Goal: Task Accomplishment & Management: Manage account settings

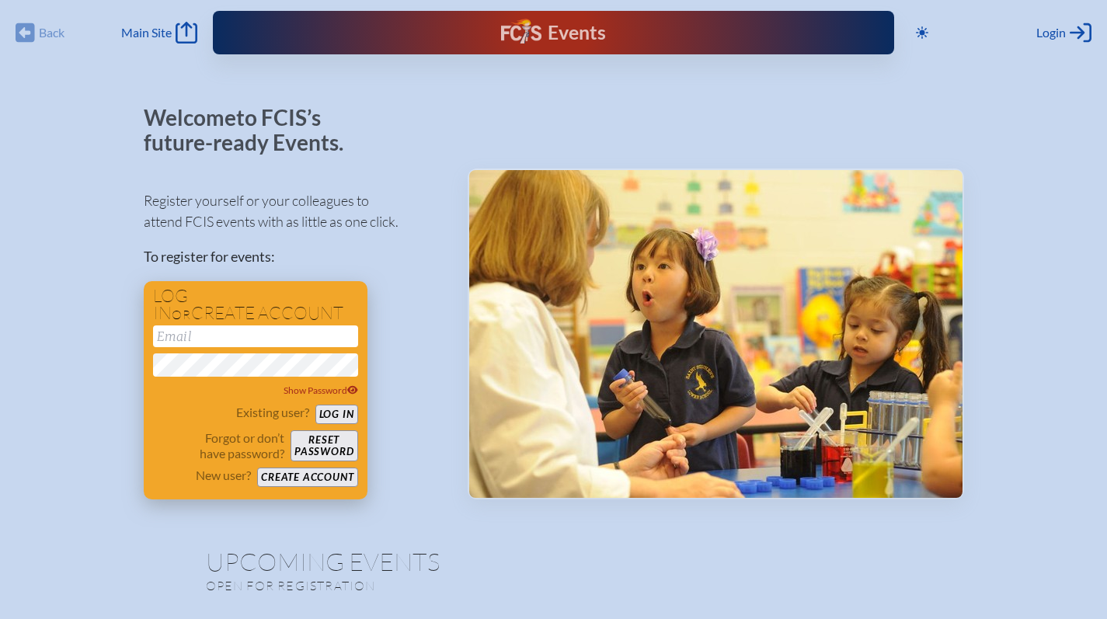
type input "[EMAIL_ADDRESS][DOMAIN_NAME]"
click at [349, 416] on button "Log in" at bounding box center [336, 414] width 43 height 19
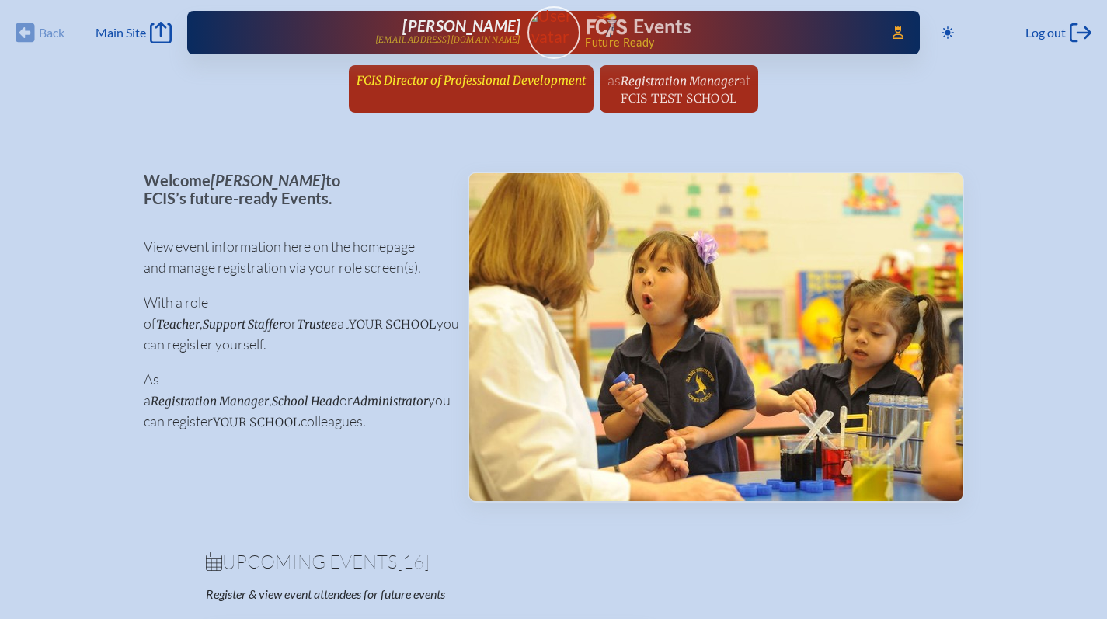
click at [479, 85] on span "FCIS Director of Professional Development" at bounding box center [471, 80] width 229 height 15
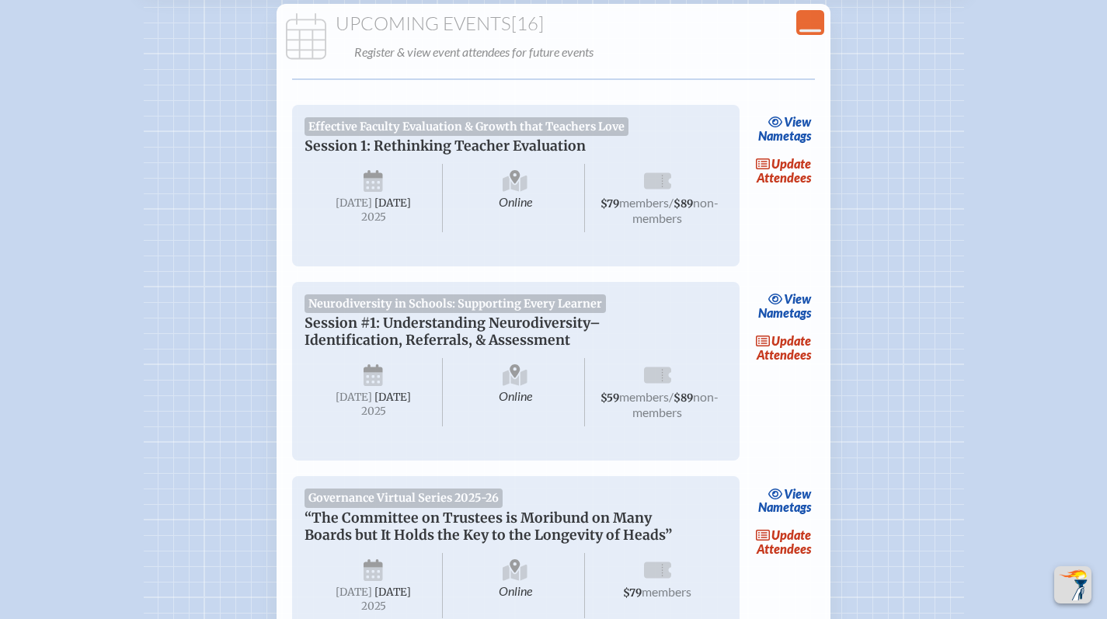
scroll to position [416, 0]
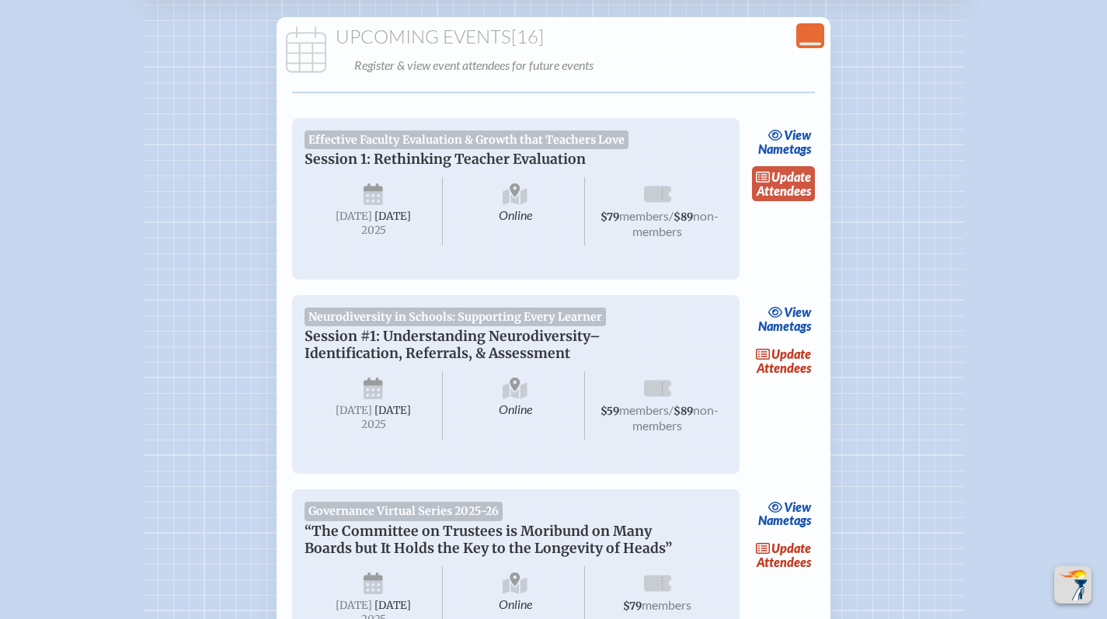
click at [794, 175] on span "update" at bounding box center [791, 176] width 40 height 15
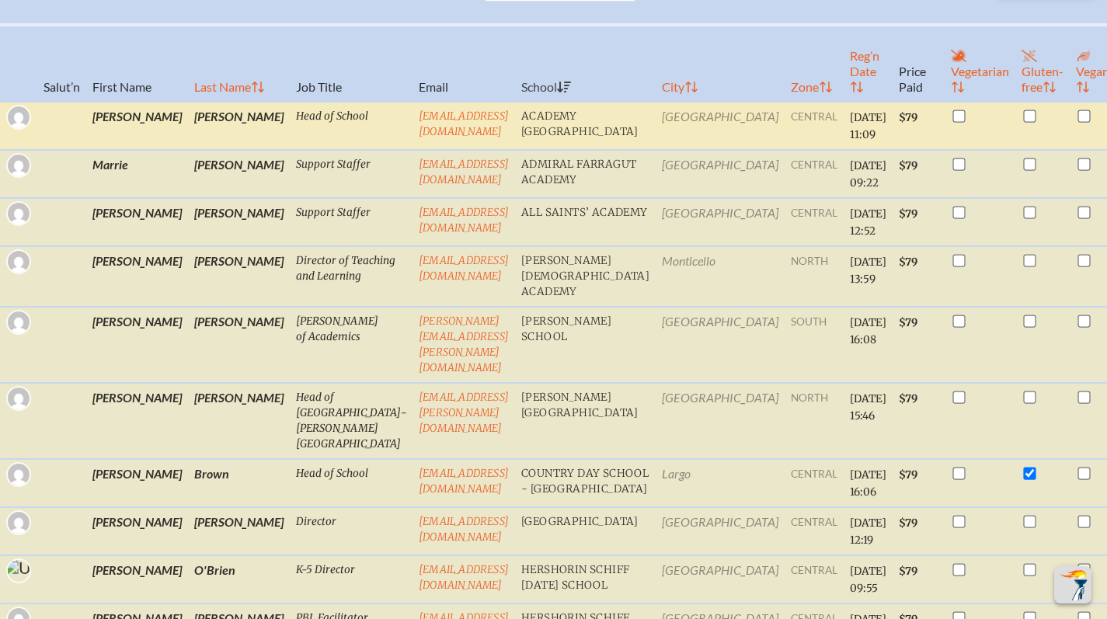
scroll to position [504, 0]
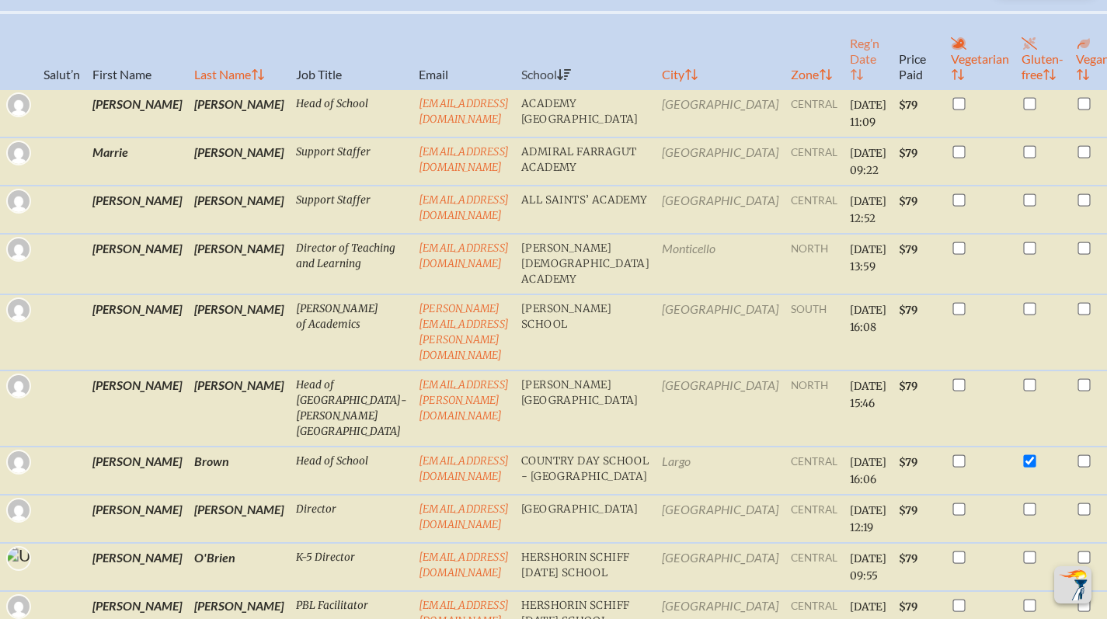
click at [844, 73] on th "Reg’n Date" at bounding box center [868, 50] width 49 height 77
checkbox input "true"
checkbox input "false"
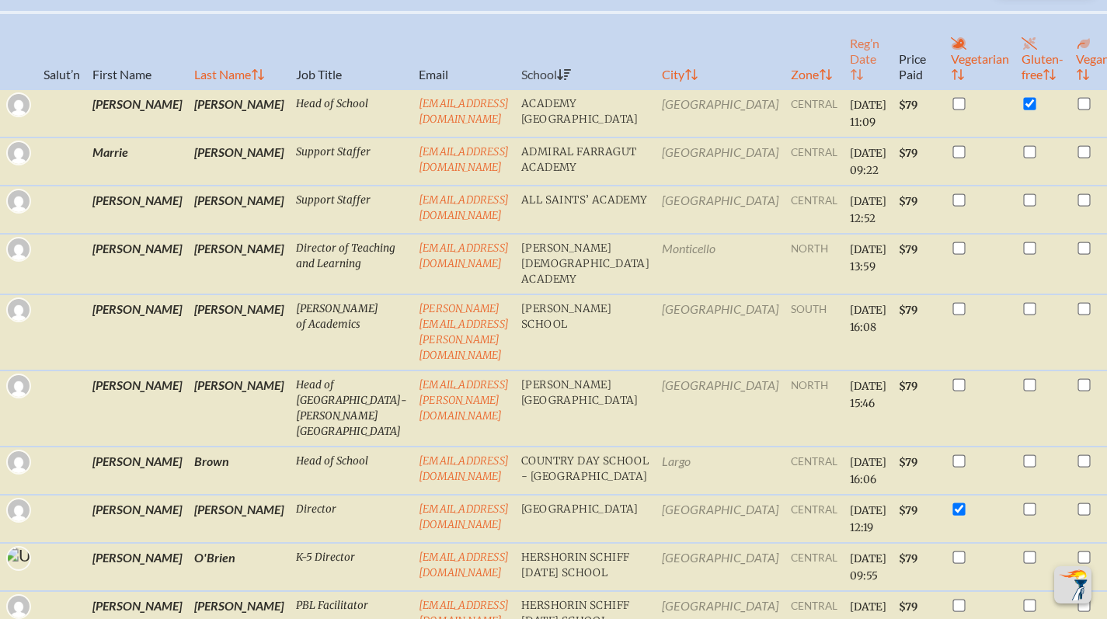
checkbox input "true"
checkbox input "false"
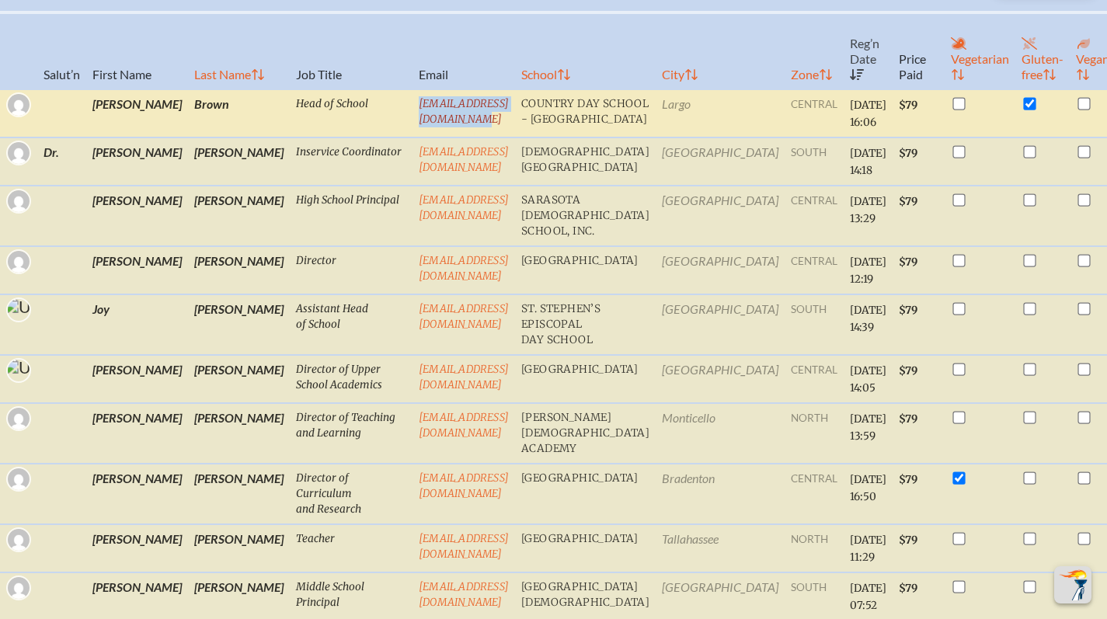
drag, startPoint x: 516, startPoint y: 111, endPoint x: 347, endPoint y: 114, distance: 169.4
click at [413, 114] on td "mbrown@countrydaylargo.com" at bounding box center [464, 113] width 103 height 48
copy link "mbrown@countrydaylargo.com"
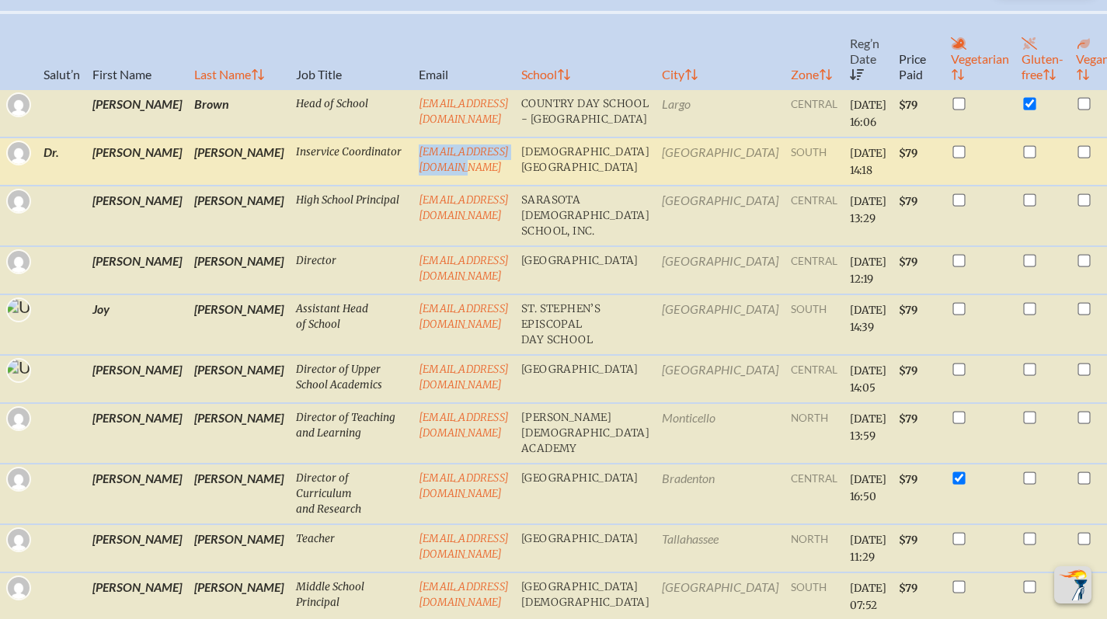
drag, startPoint x: 485, startPoint y: 178, endPoint x: 344, endPoint y: 173, distance: 140.7
click at [413, 173] on td "krotella@saintmarks.com" at bounding box center [464, 162] width 103 height 48
copy link "krotella@saintmarks.com"
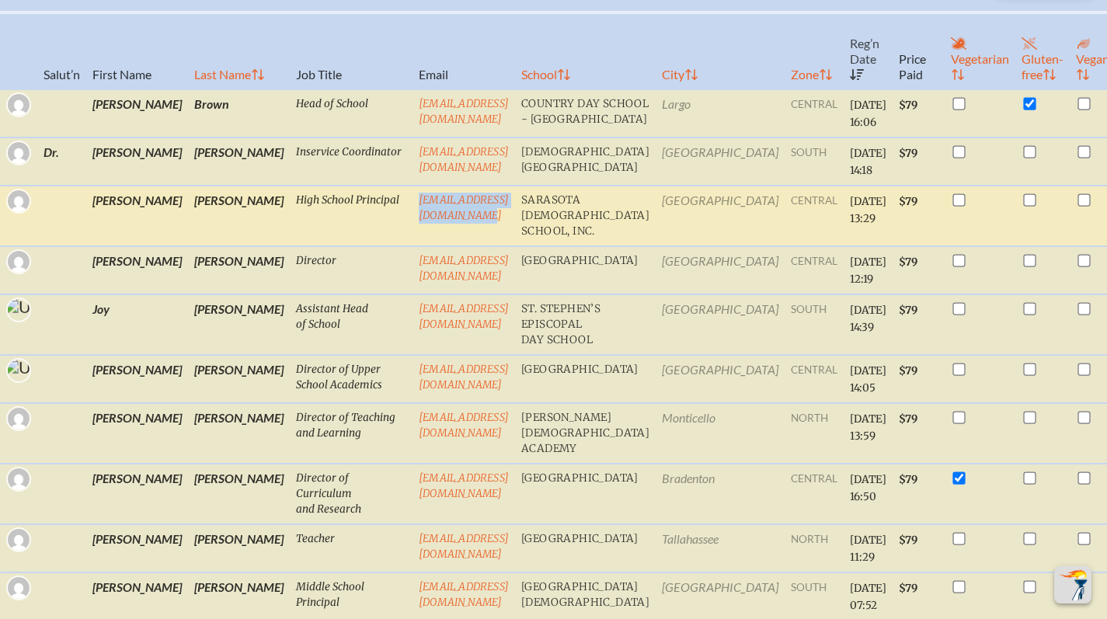
drag, startPoint x: 506, startPoint y: 239, endPoint x: 334, endPoint y: 234, distance: 171.8
click at [334, 234] on tr "Jim Toth High School Principal jtoth@sarasotachristian.org Sarasota Christian S…" at bounding box center [598, 216] width 1196 height 61
copy tr "jtoth@sarasotachristian.org"
